Goal: Task Accomplishment & Management: Use online tool/utility

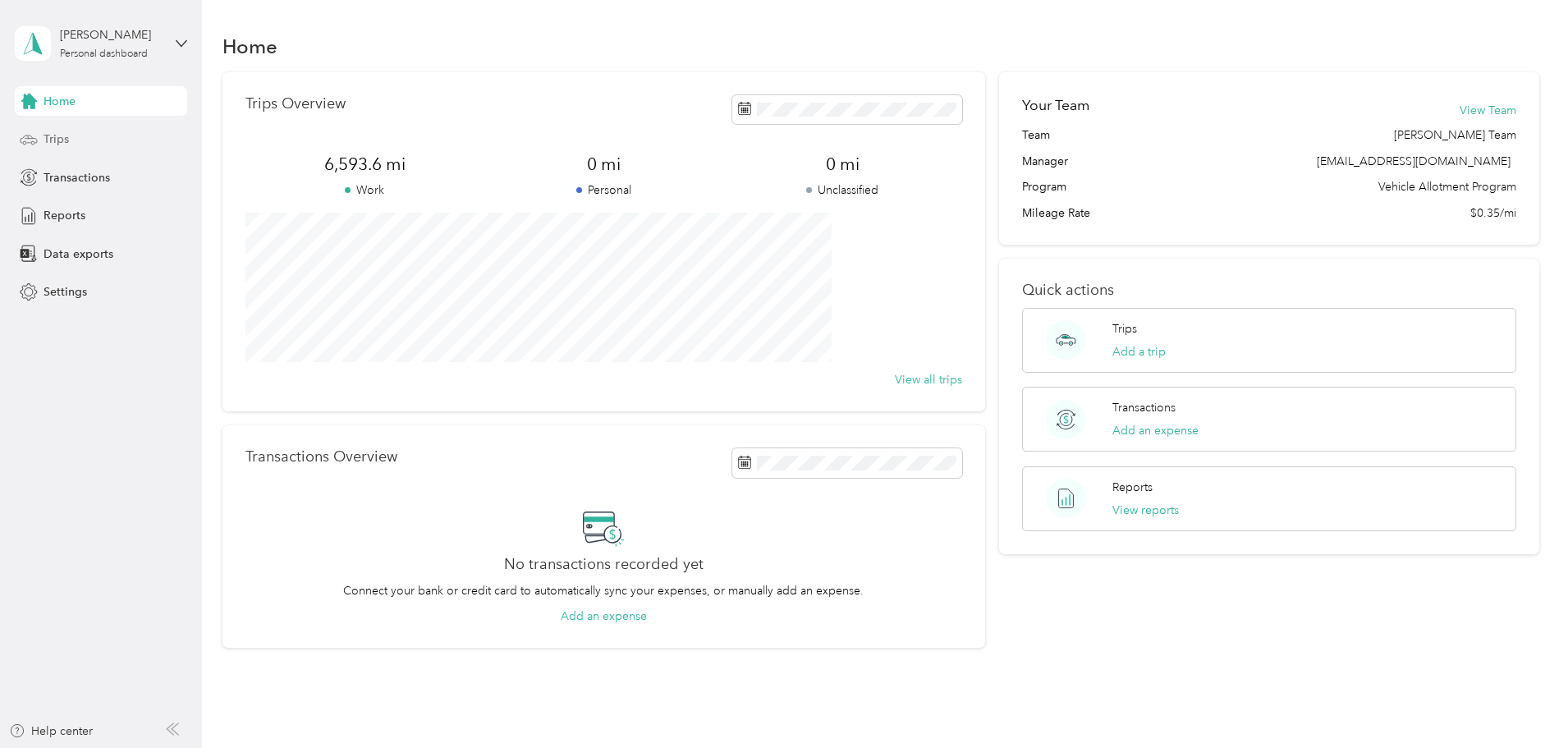
click at [75, 136] on div "Trips" at bounding box center [101, 139] width 172 height 30
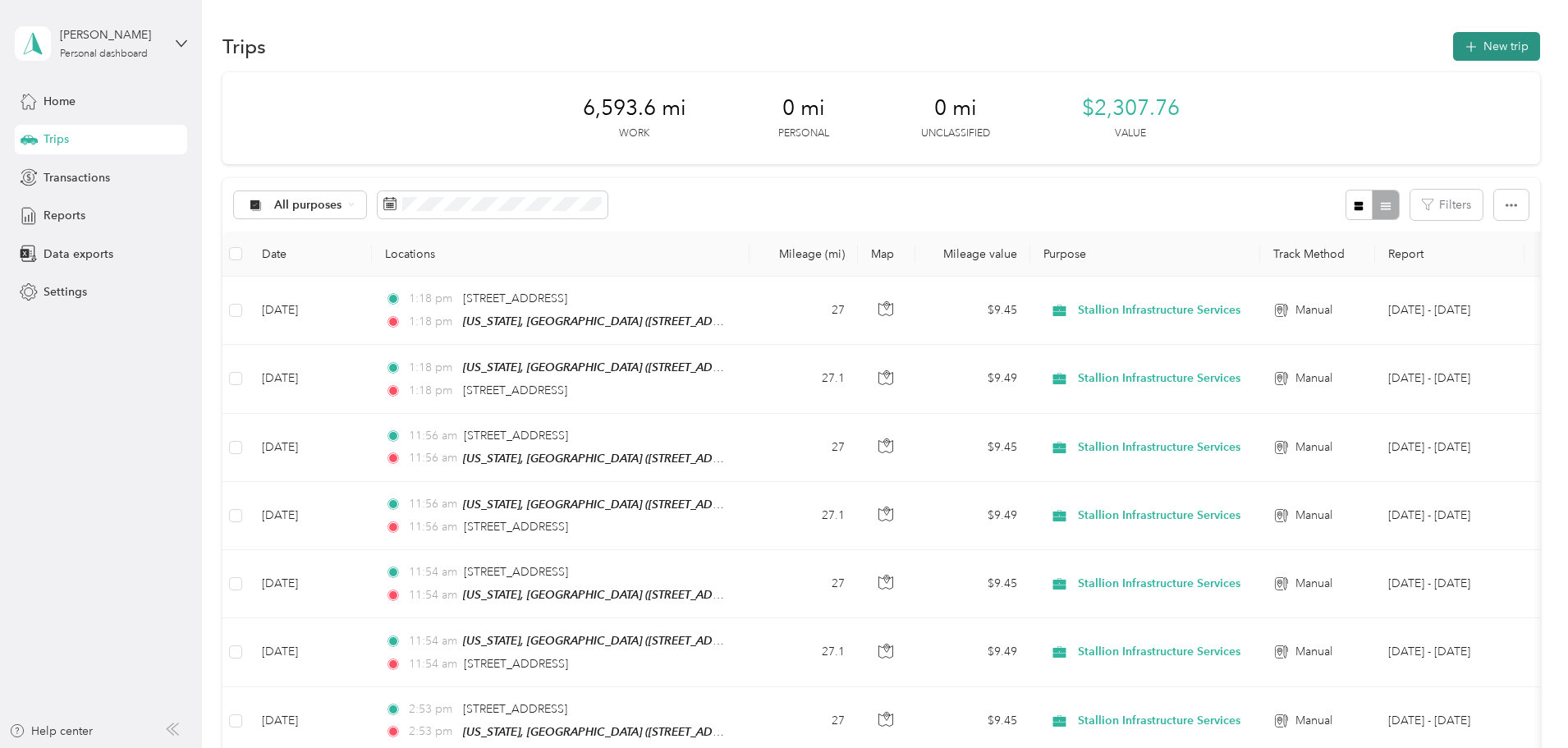
click at [1453, 45] on button "New trip" at bounding box center [1497, 46] width 87 height 29
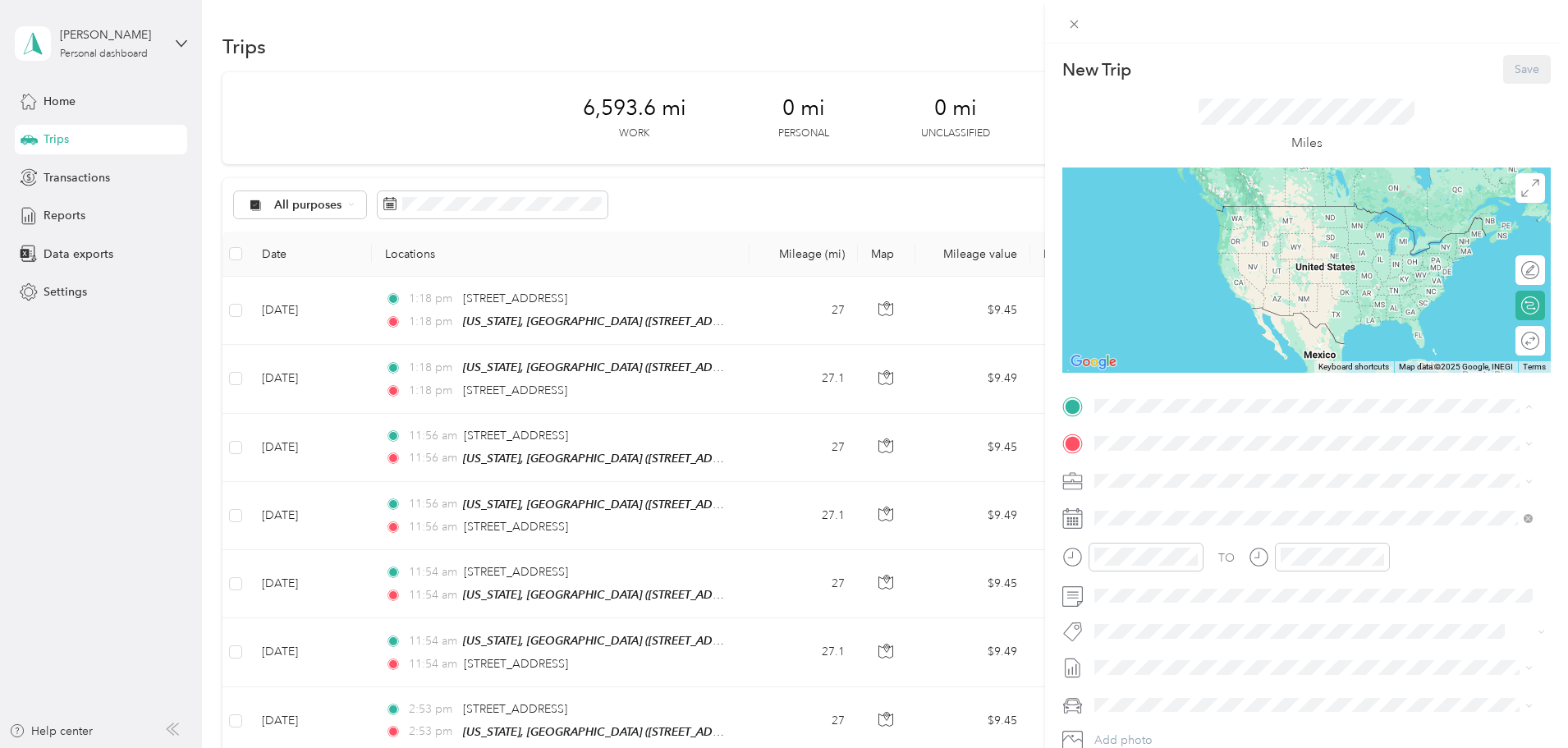
click at [1199, 487] on div "TEAM [US_STATE], PA [STREET_ADDRESS][US_STATE][US_STATE]" at bounding box center [1249, 484] width 248 height 40
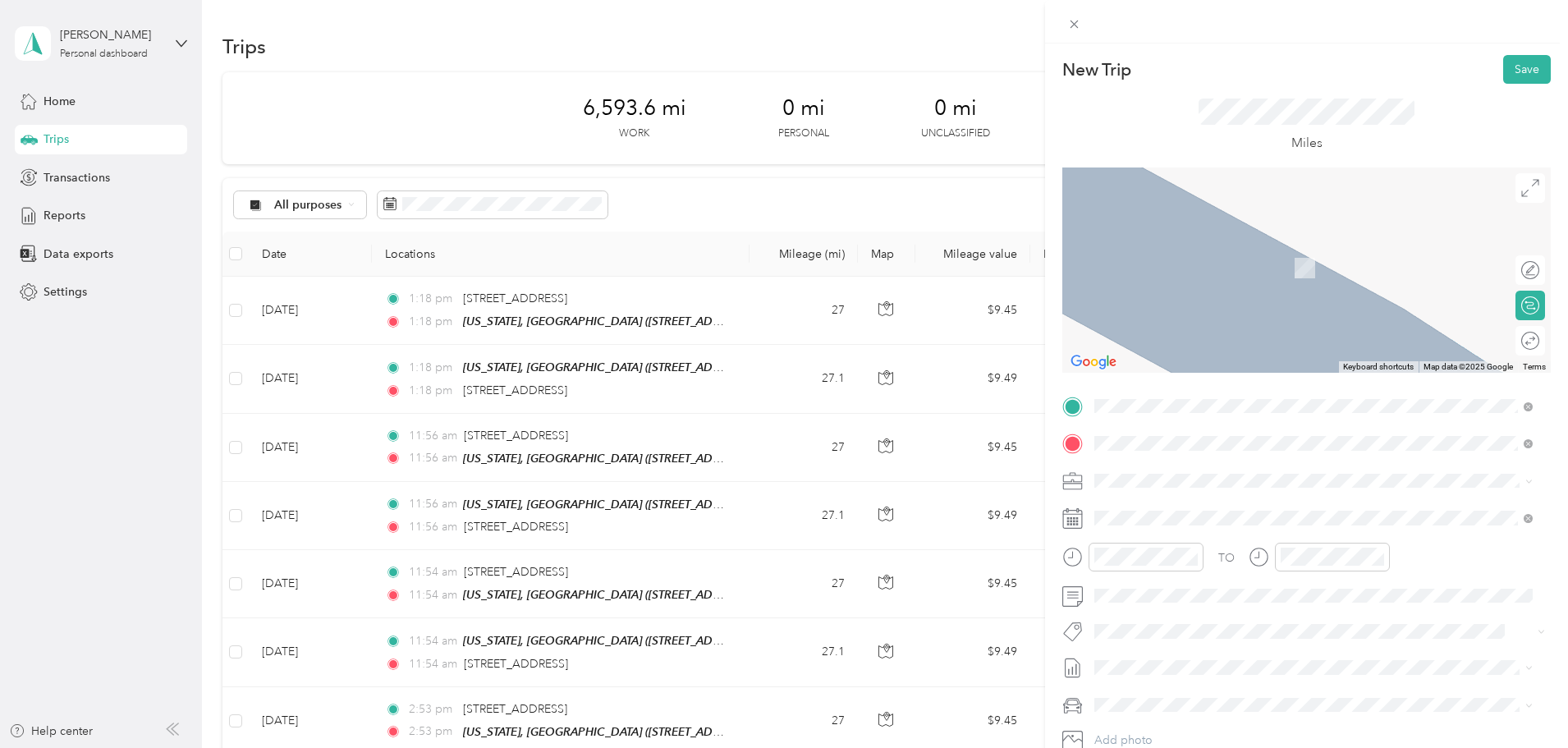
click at [1175, 502] on span "[STREET_ADDRESS][US_STATE]" at bounding box center [1208, 502] width 165 height 15
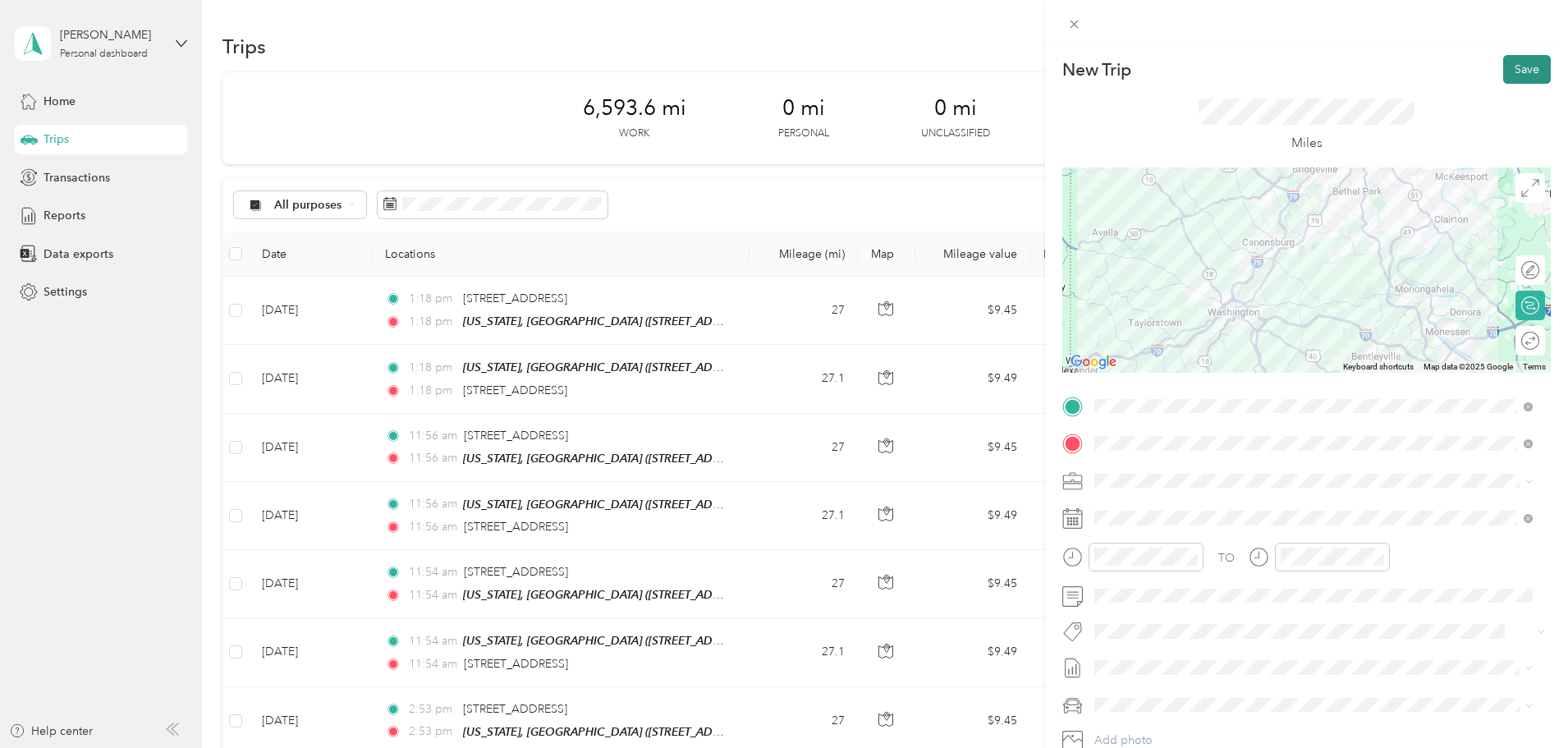
click at [1512, 77] on button "Save" at bounding box center [1526, 69] width 48 height 29
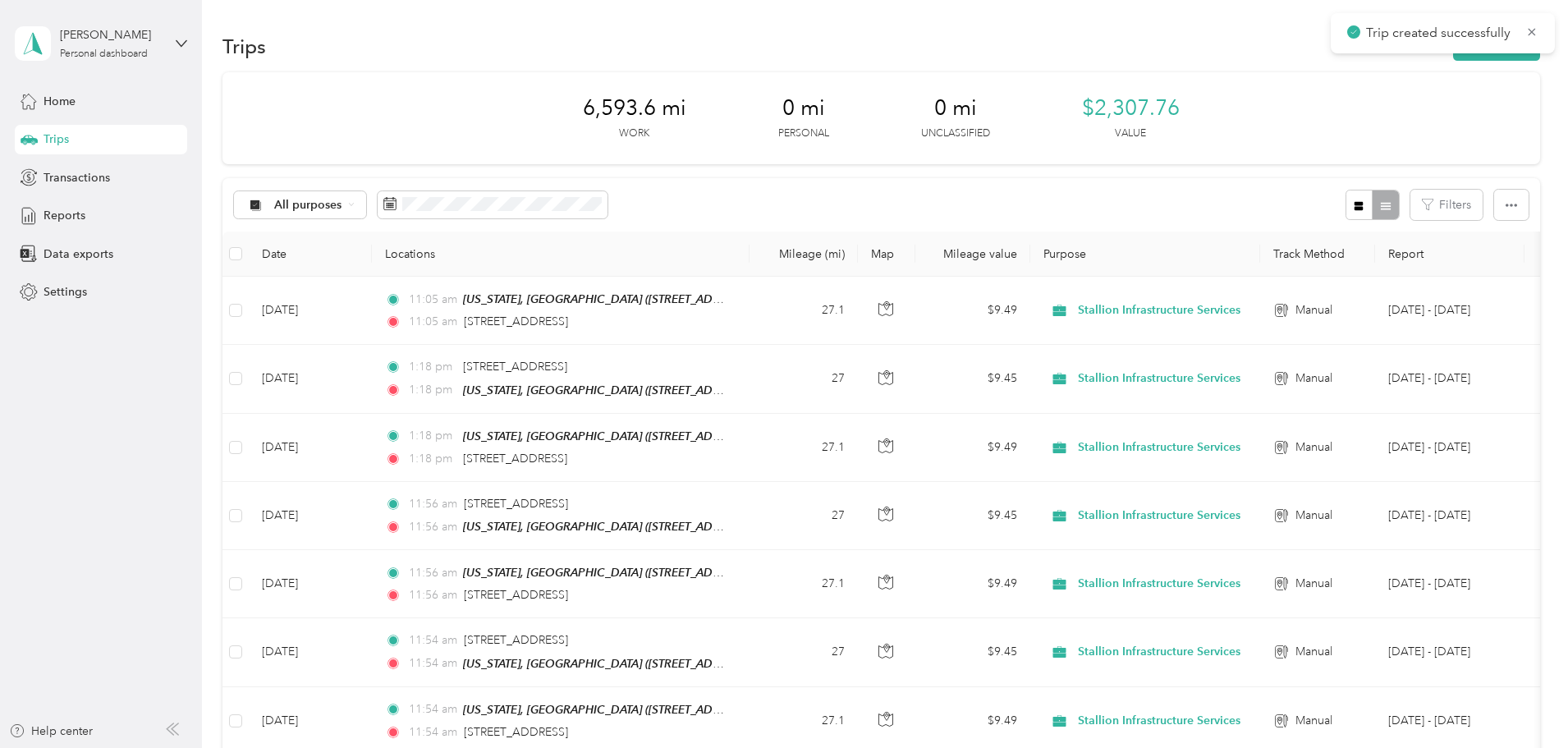
click at [1401, 51] on div "Trip created successfully" at bounding box center [1442, 33] width 224 height 40
click at [1453, 53] on button "New trip" at bounding box center [1497, 46] width 87 height 29
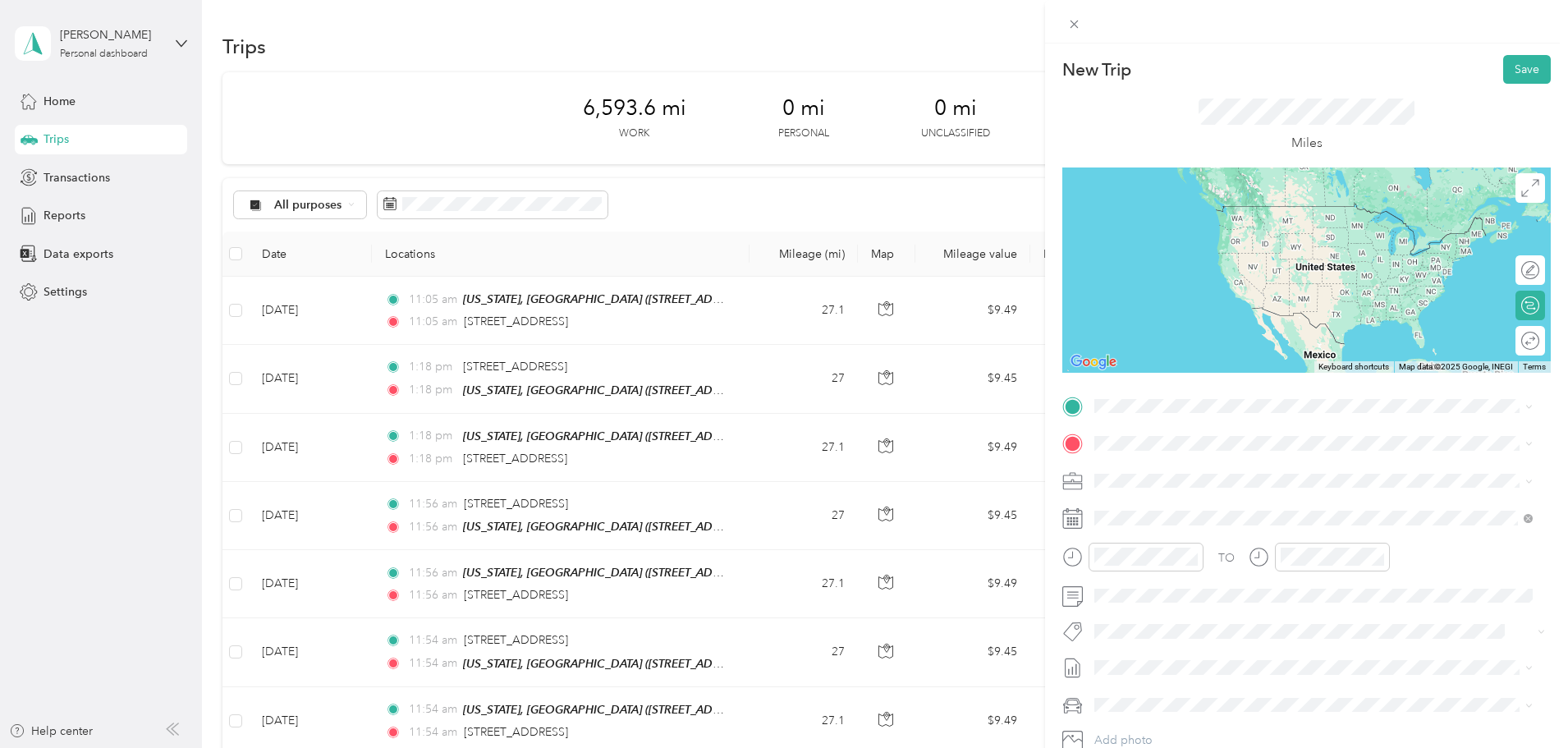
click at [1174, 472] on div "[STREET_ADDRESS][US_STATE]" at bounding box center [1313, 461] width 427 height 22
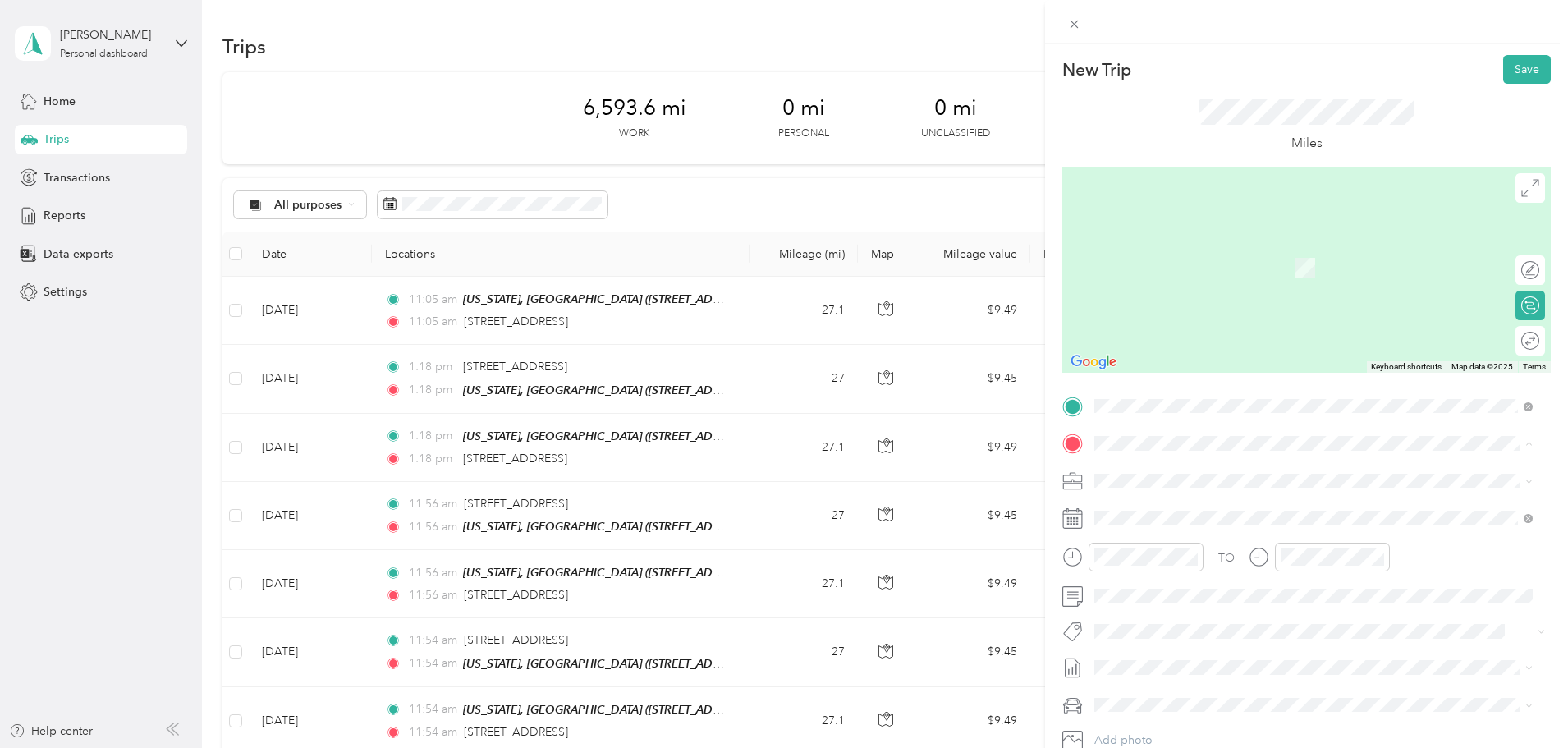
click at [1199, 529] on span "[STREET_ADDRESS][US_STATE][US_STATE]" at bounding box center [1237, 532] width 224 height 14
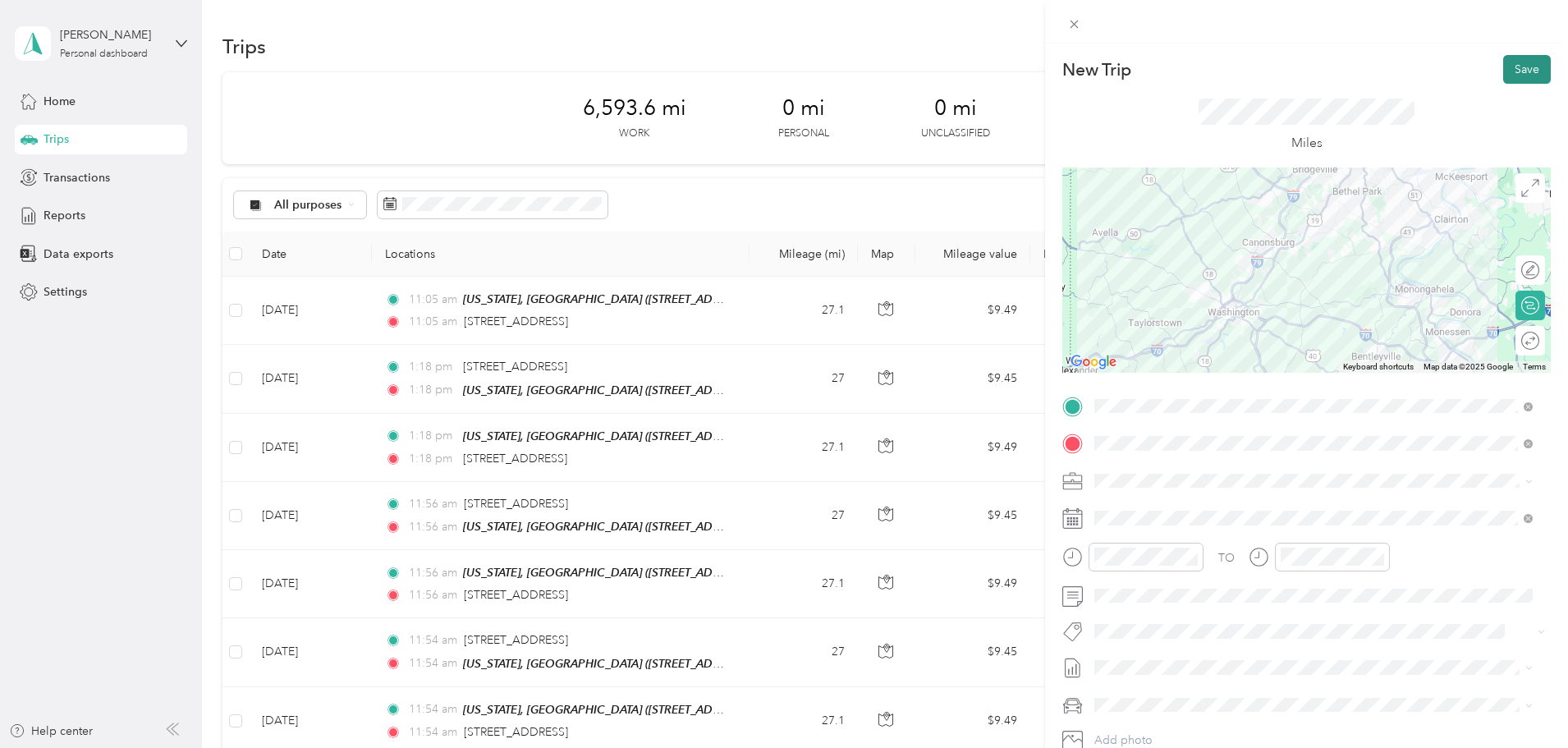
click at [1503, 71] on button "Save" at bounding box center [1526, 69] width 48 height 29
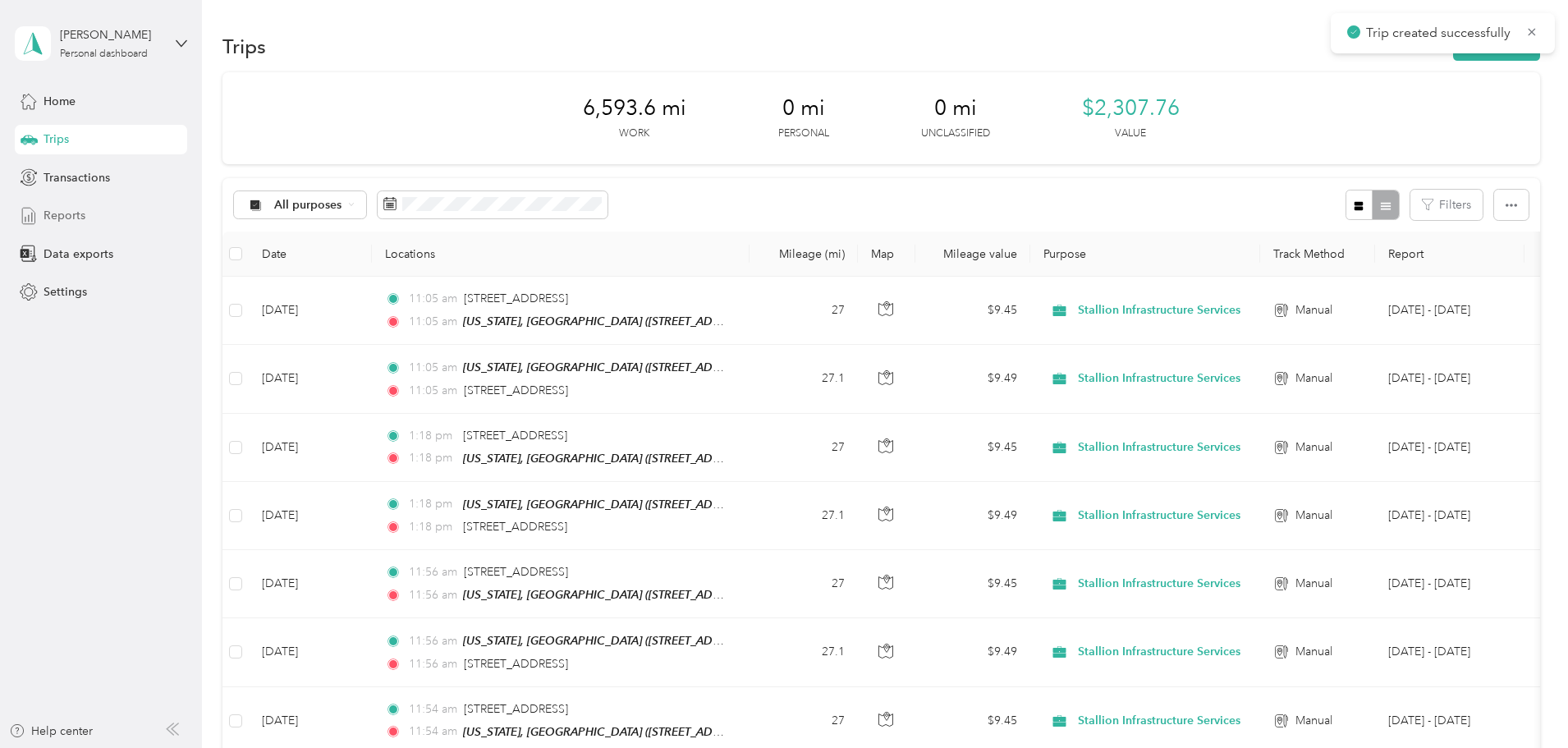
click at [71, 217] on span "Reports" at bounding box center [64, 216] width 42 height 17
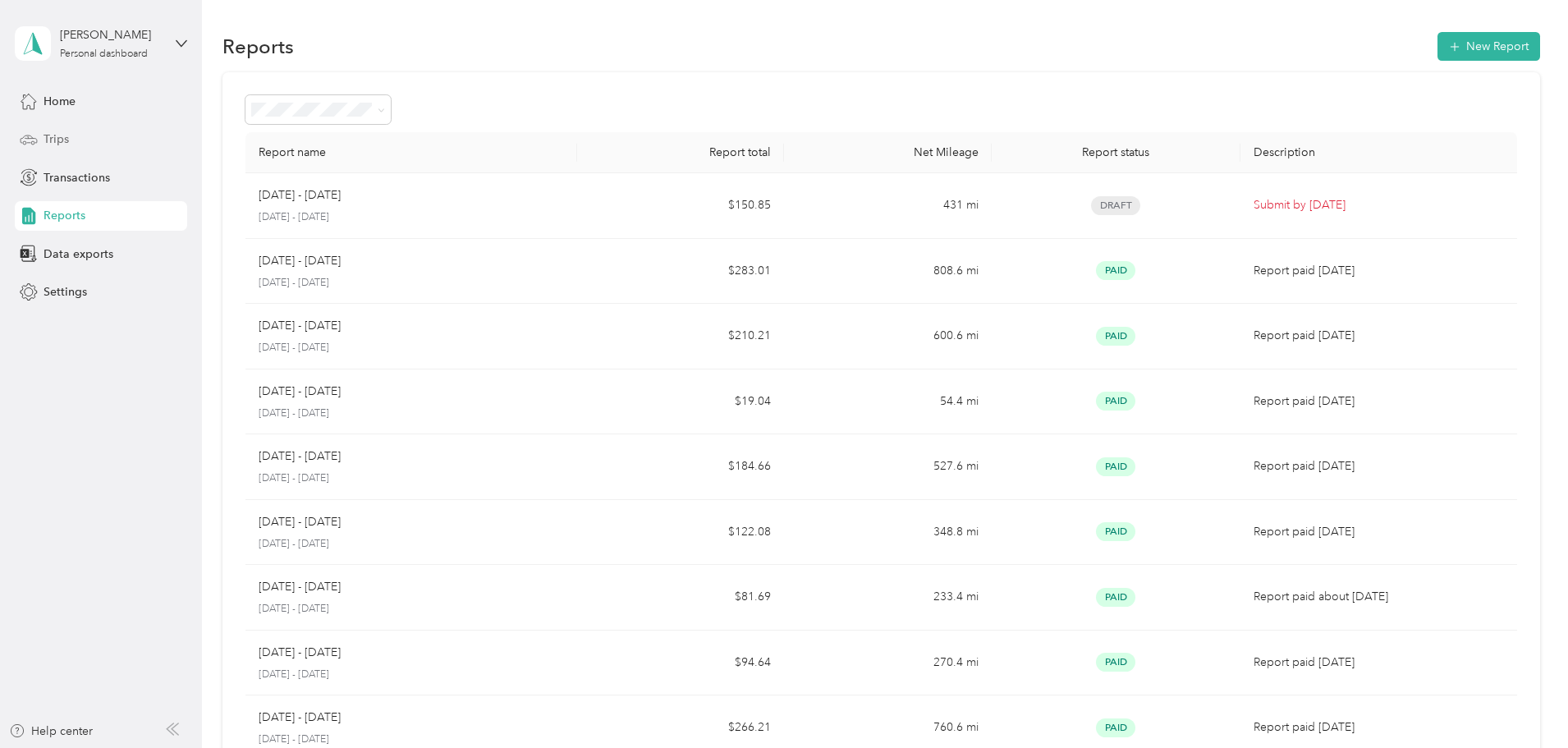
click at [121, 142] on div "Trips" at bounding box center [101, 139] width 172 height 30
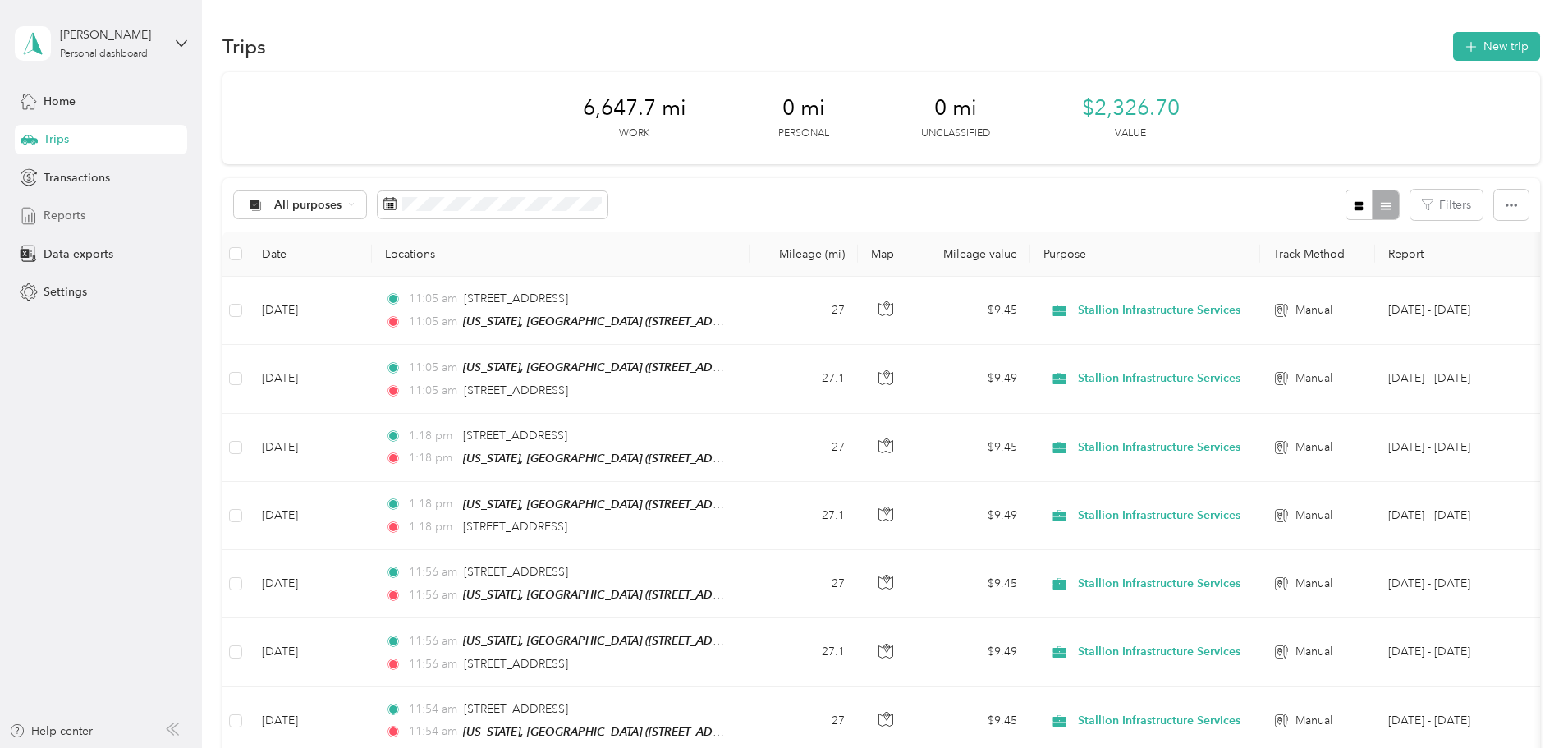
click at [111, 212] on div "Reports" at bounding box center [101, 216] width 172 height 30
